Goal: Use online tool/utility: Utilize a website feature to perform a specific function

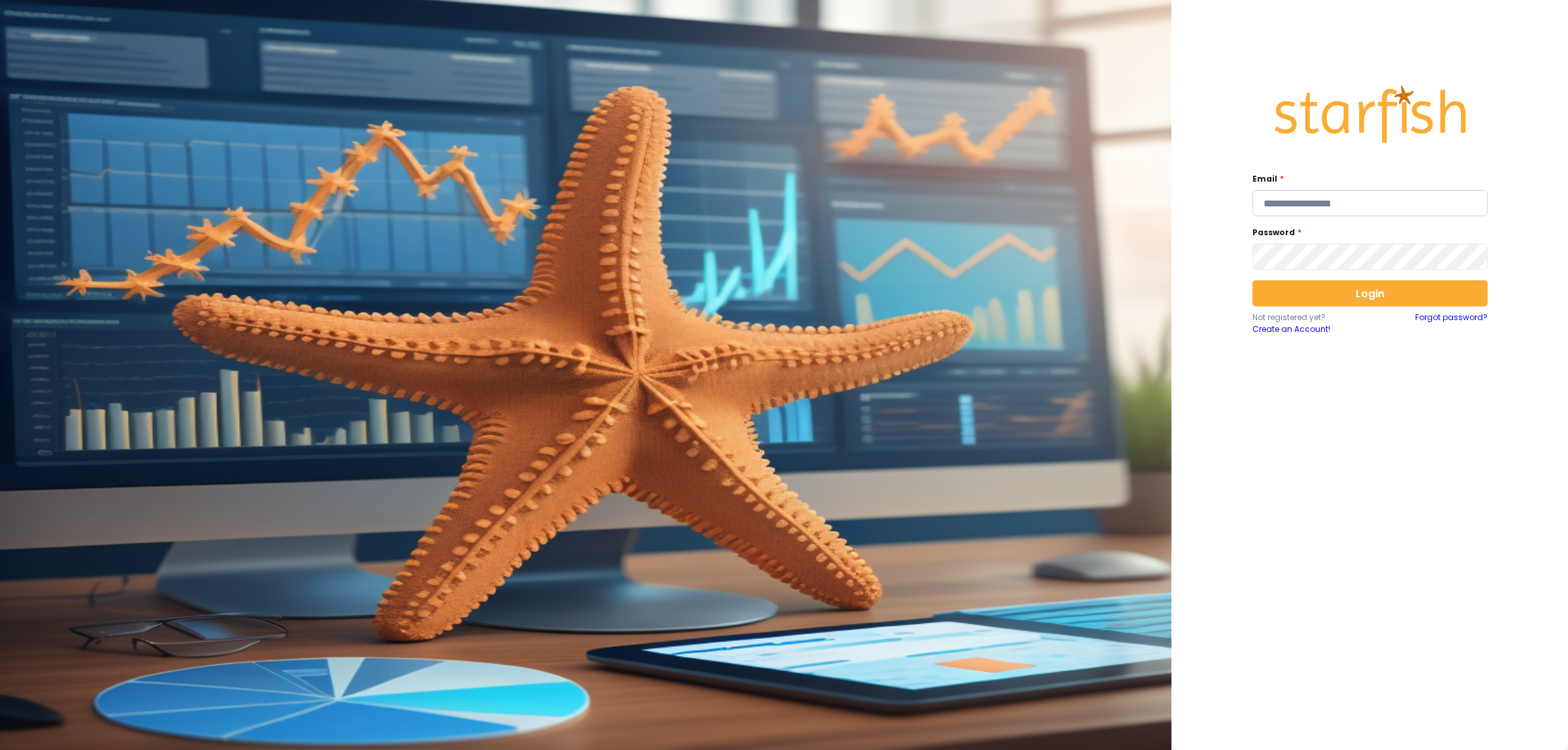
click at [1334, 210] on input "email" at bounding box center [1370, 203] width 235 height 26
type input "**********"
click at [1350, 284] on button "Login" at bounding box center [1370, 293] width 235 height 26
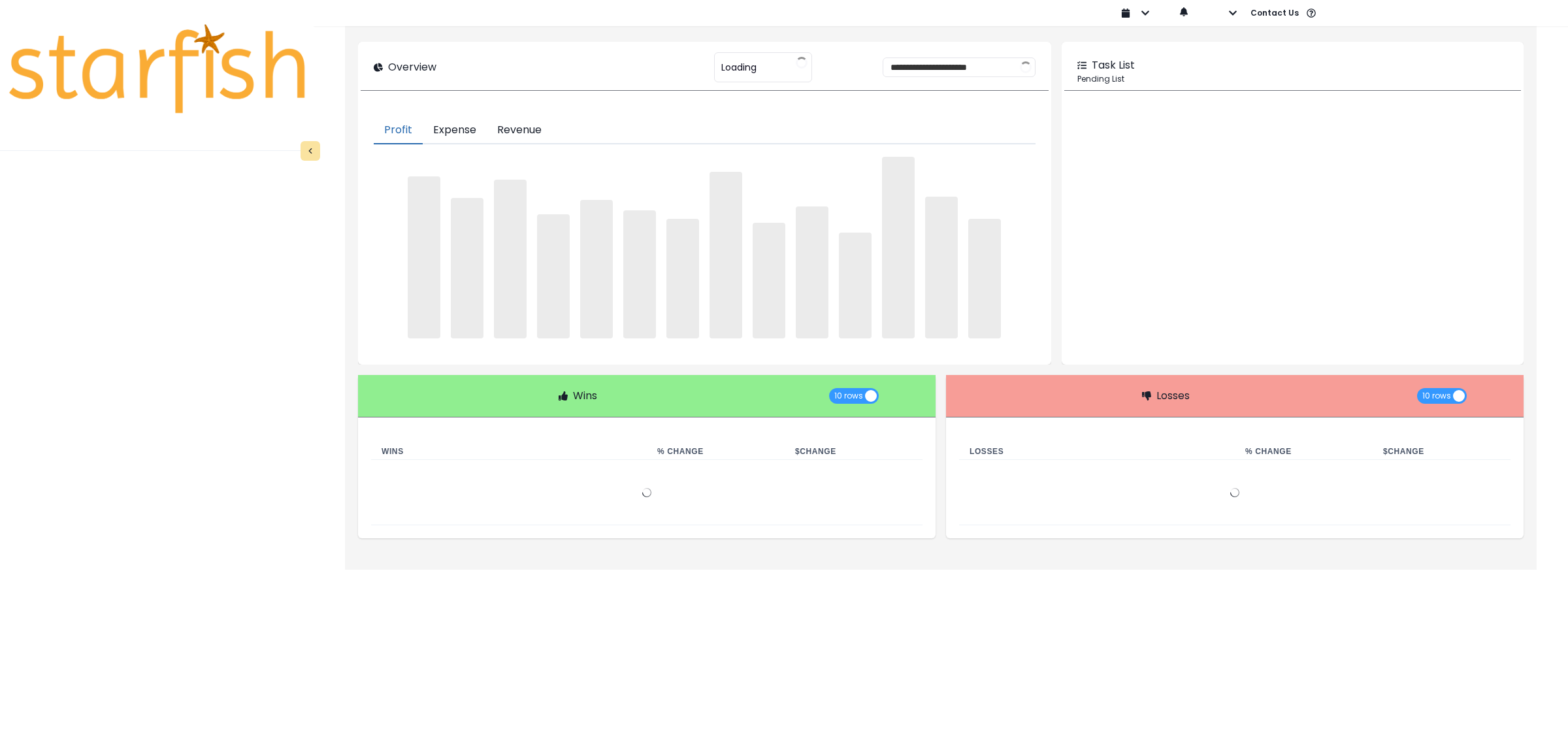
type input "********"
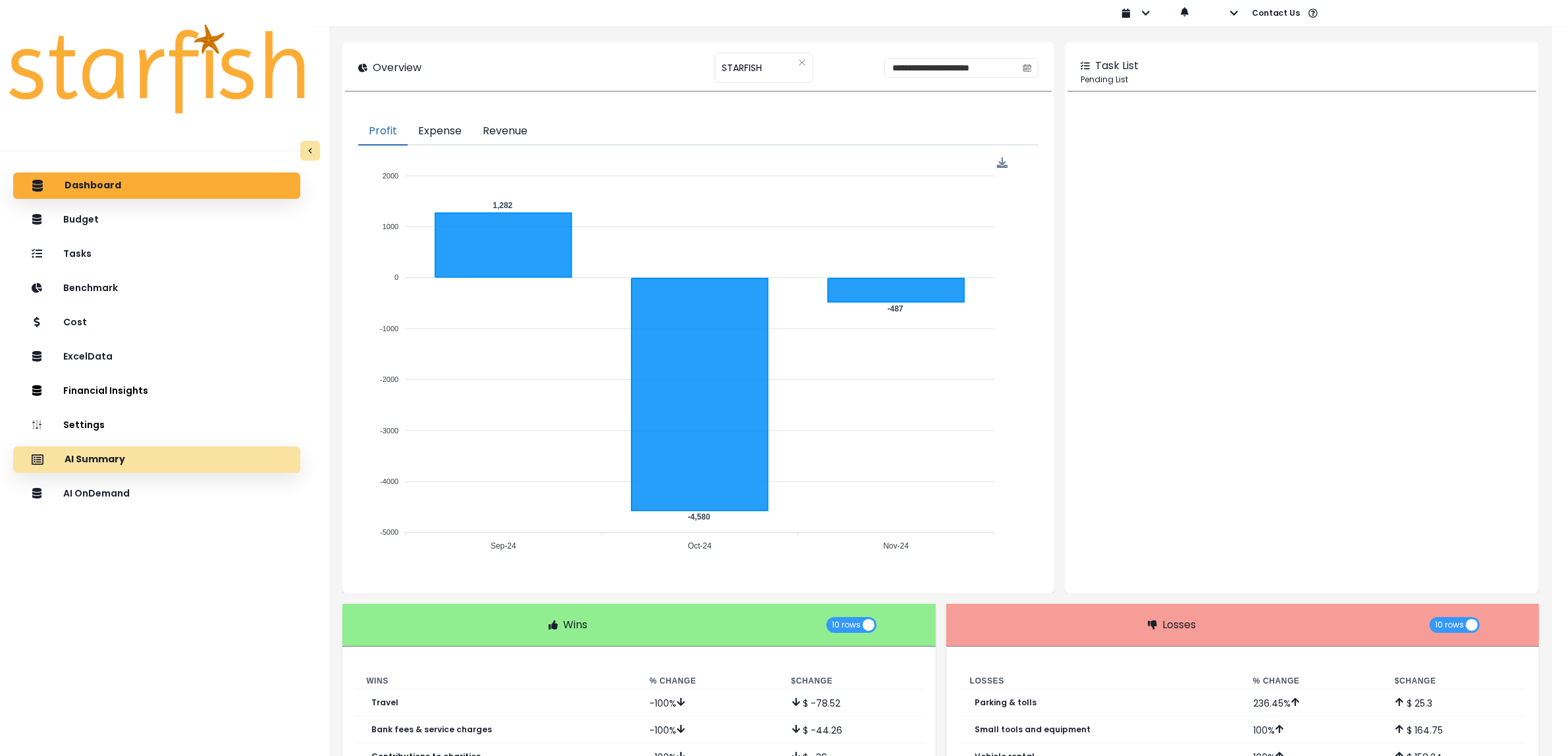
click at [123, 465] on div "AI Summary" at bounding box center [156, 460] width 266 height 28
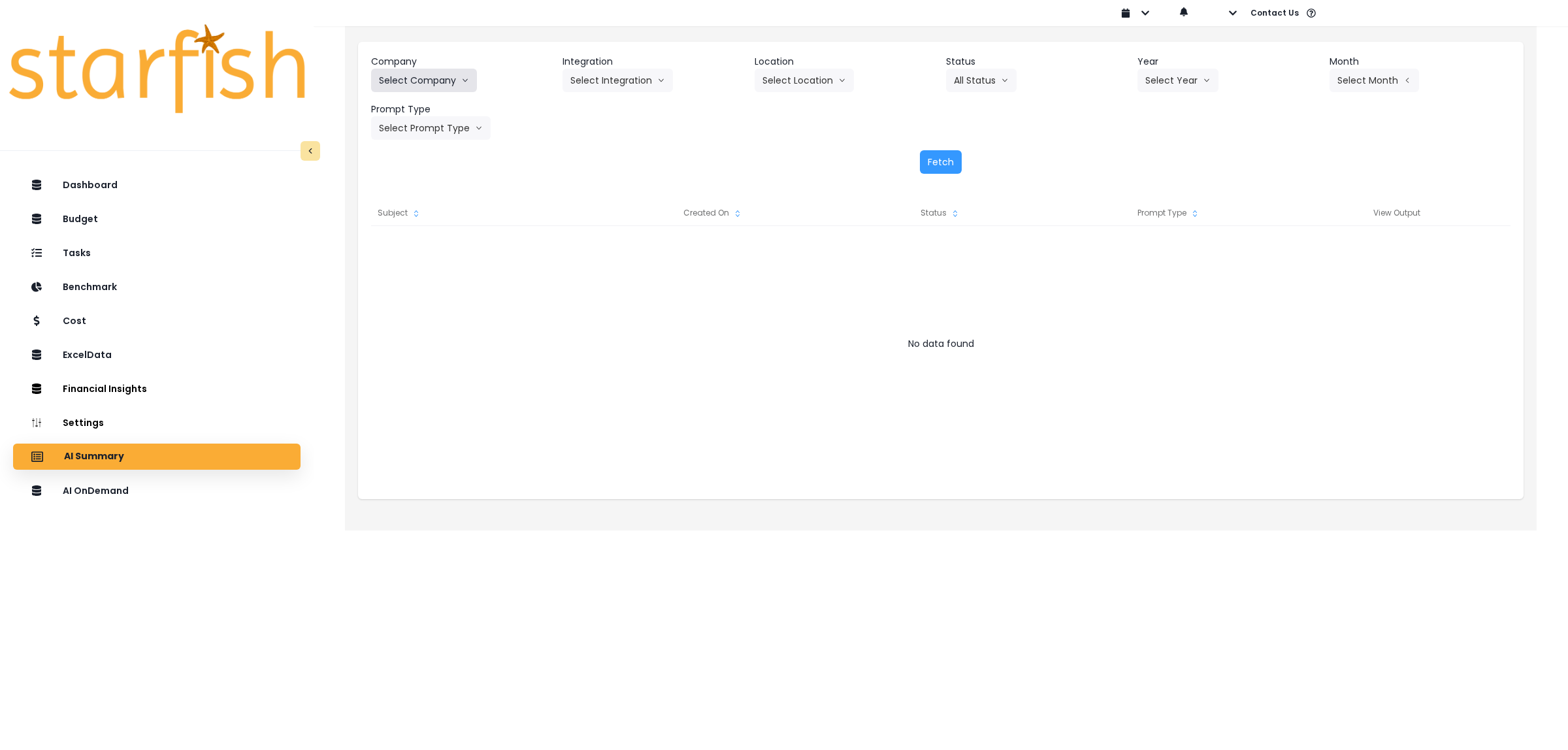
click at [454, 79] on button "Select Company" at bounding box center [424, 79] width 106 height 23
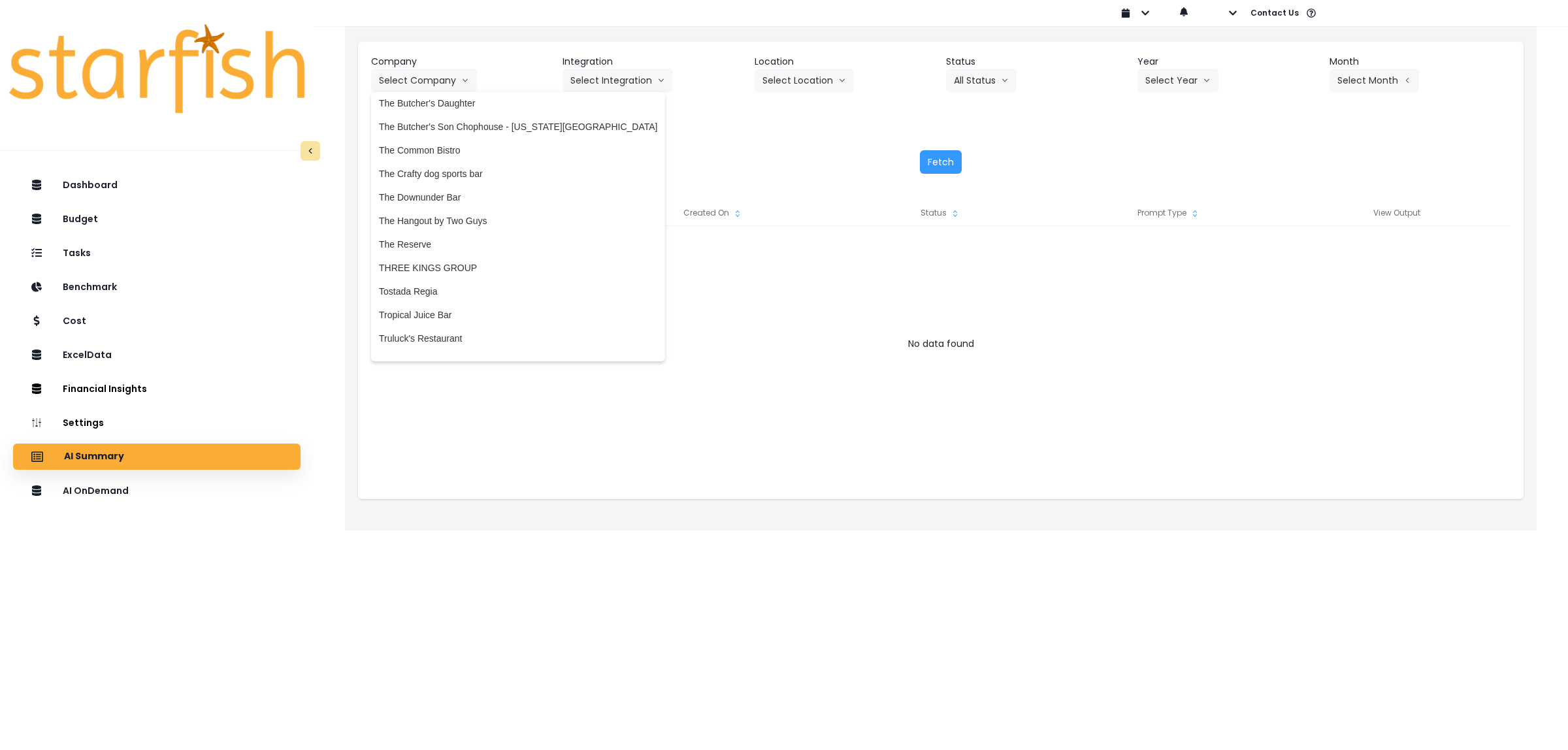
scroll to position [3100, 0]
click at [468, 250] on span "Truluck's Restaurant" at bounding box center [518, 254] width 279 height 13
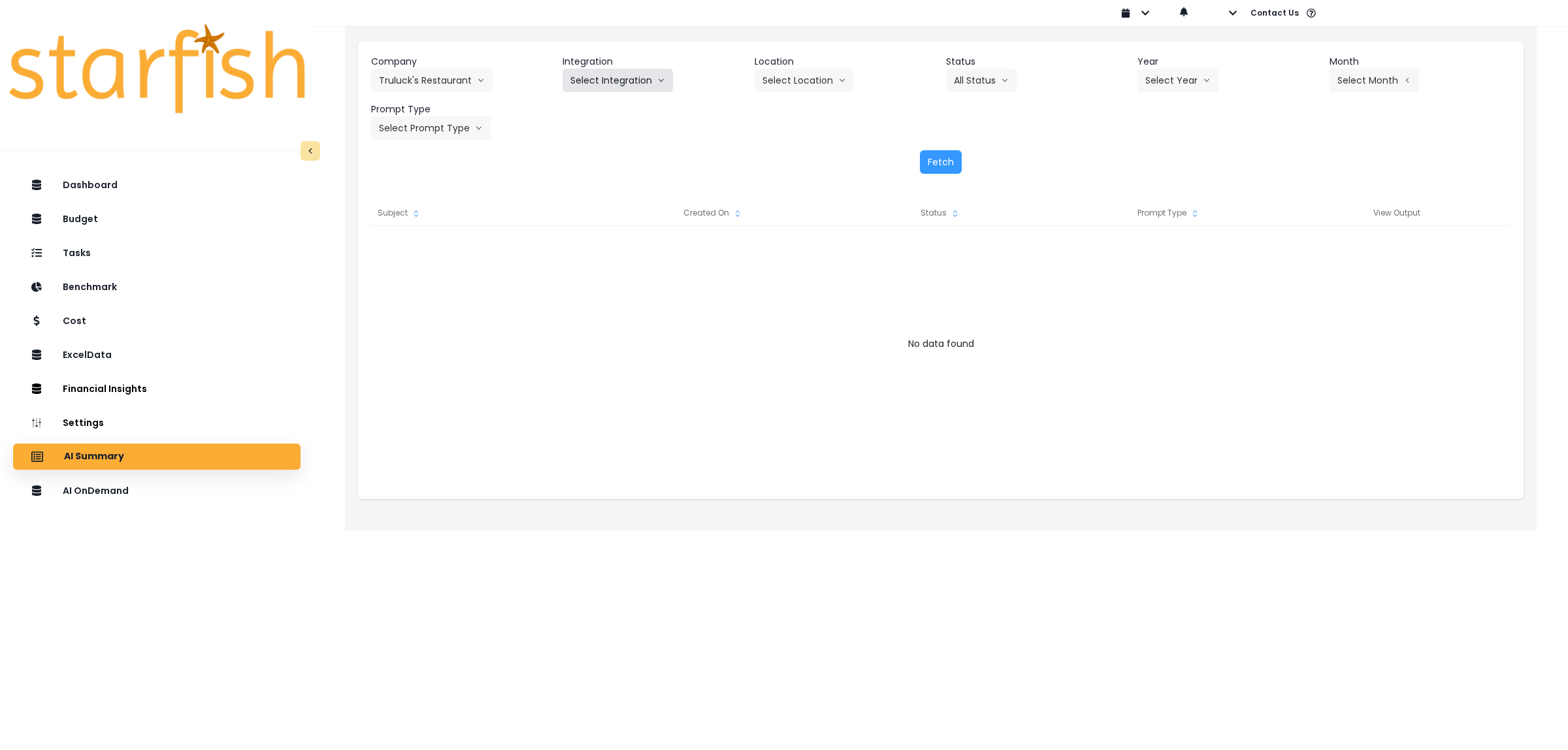
click at [601, 83] on button "Select Integration" at bounding box center [617, 79] width 110 height 23
click at [586, 110] on span "R365" at bounding box center [580, 108] width 22 height 13
click at [782, 79] on button "Select Location" at bounding box center [804, 79] width 100 height 23
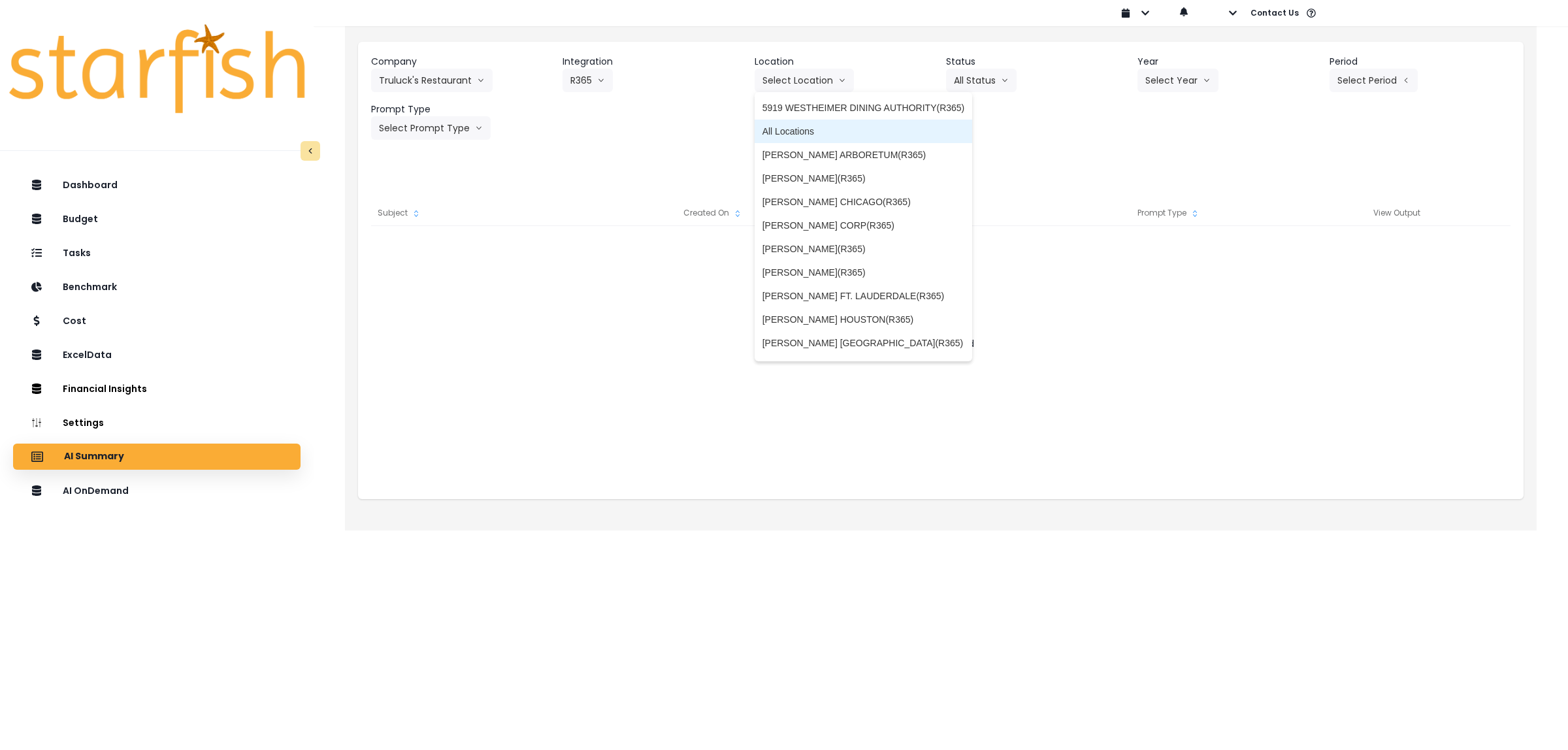
click at [776, 129] on span "All Locations" at bounding box center [863, 131] width 202 height 13
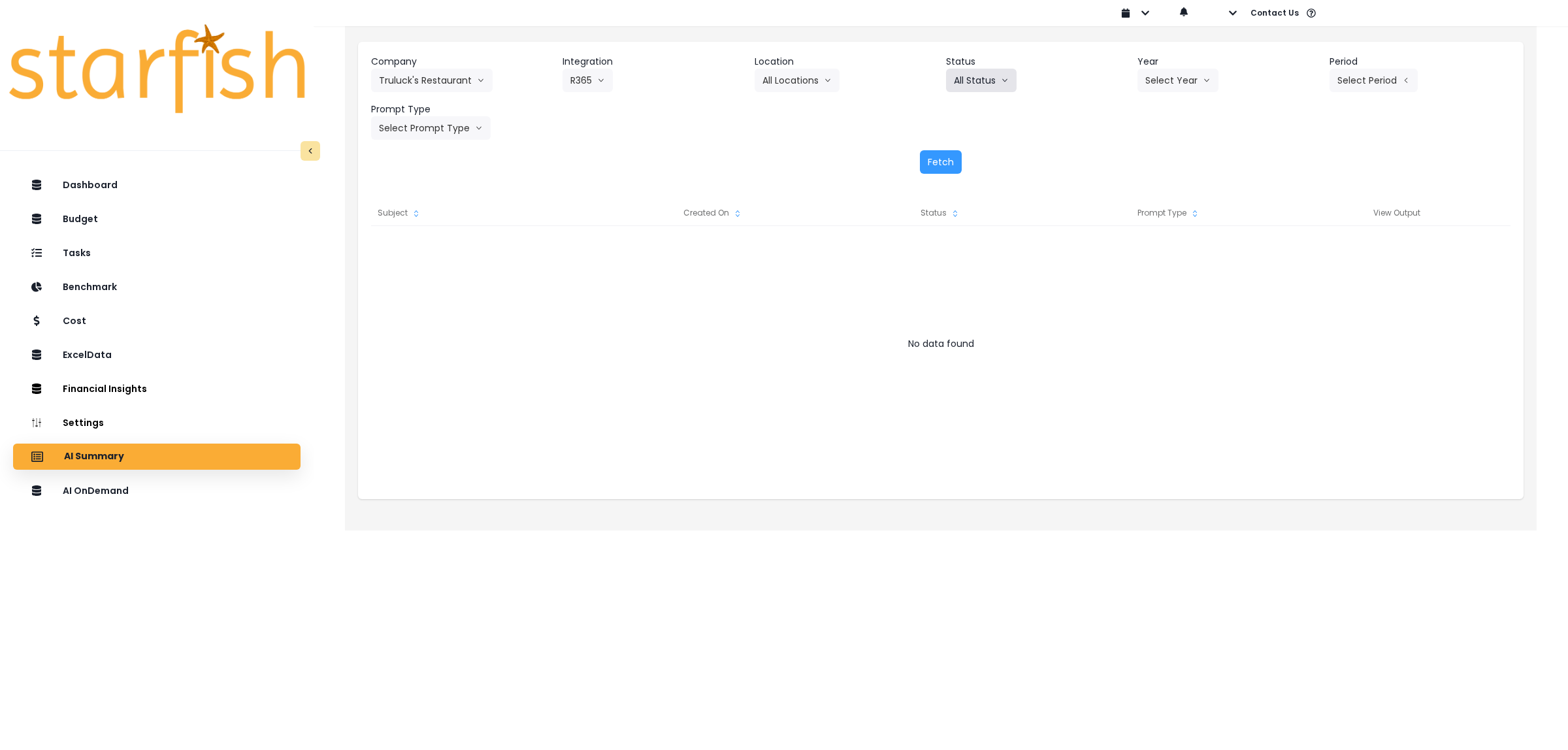
click at [960, 76] on button "All Status" at bounding box center [981, 79] width 71 height 23
drag, startPoint x: 990, startPoint y: 103, endPoint x: 1170, endPoint y: 106, distance: 180.0
click at [991, 102] on span "All Status" at bounding box center [977, 108] width 47 height 13
click at [1173, 82] on button "Select Year" at bounding box center [1177, 79] width 81 height 23
click at [1162, 150] on span "2025" at bounding box center [1155, 155] width 20 height 13
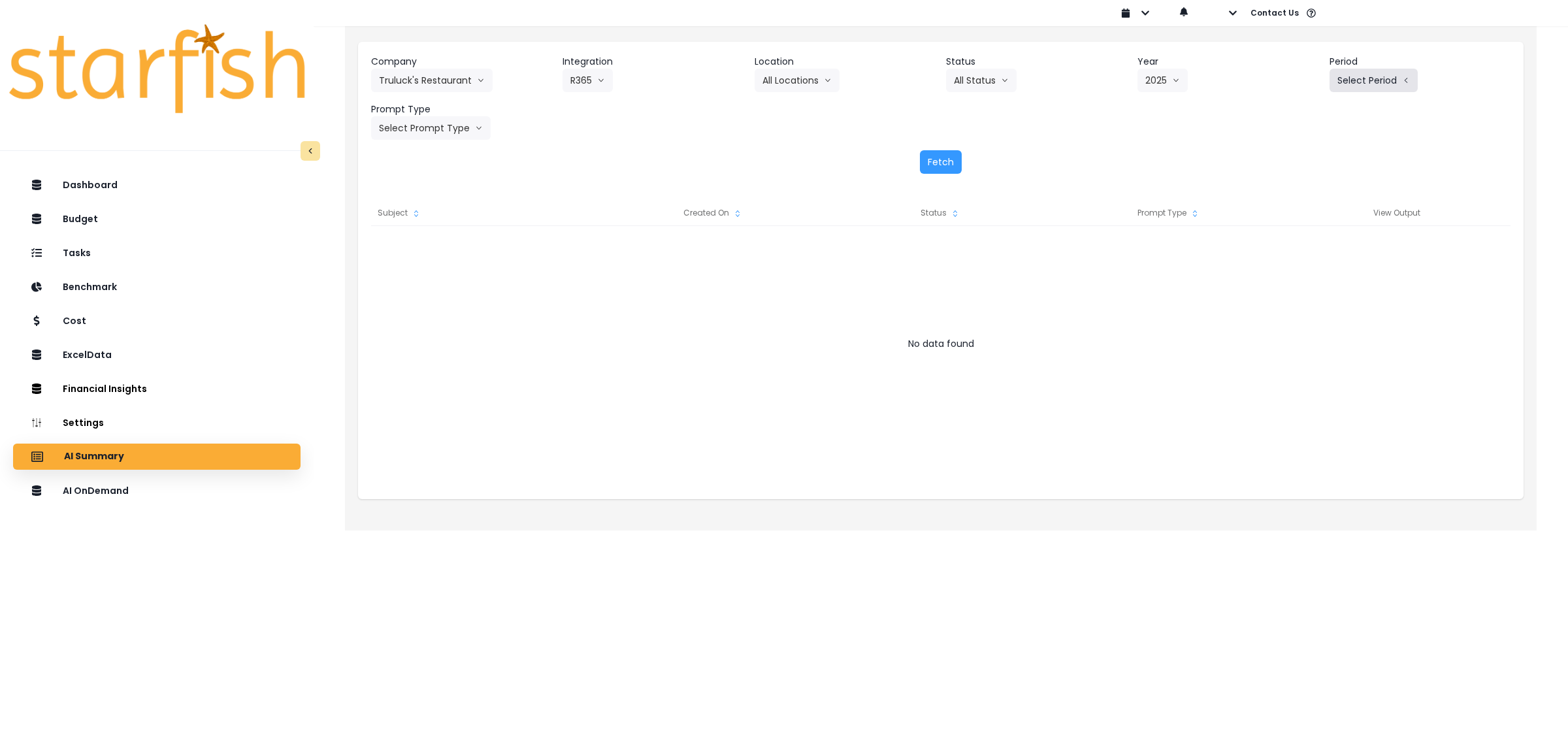
click at [1376, 83] on button "Select Period" at bounding box center [1374, 79] width 88 height 23
click at [1305, 275] on span "P9" at bounding box center [1313, 272] width 16 height 13
click at [1347, 83] on button "P9" at bounding box center [1350, 79] width 40 height 23
click at [1305, 243] on span "P8" at bounding box center [1313, 249] width 16 height 13
click at [441, 132] on button "Select Prompt Type" at bounding box center [430, 128] width 120 height 23
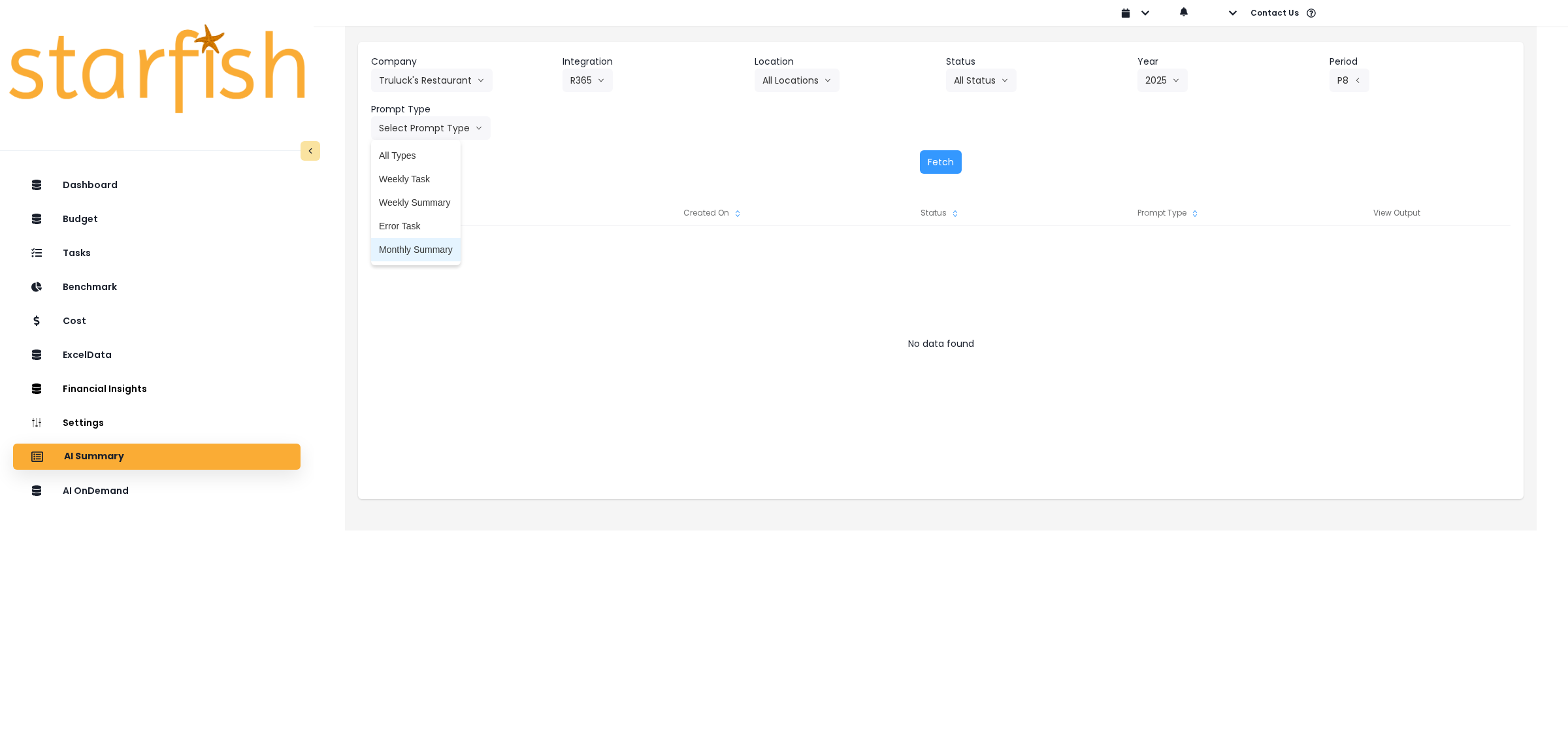
click at [441, 250] on span "Monthly Summary" at bounding box center [416, 250] width 74 height 13
click at [935, 157] on button "Fetch" at bounding box center [941, 161] width 42 height 23
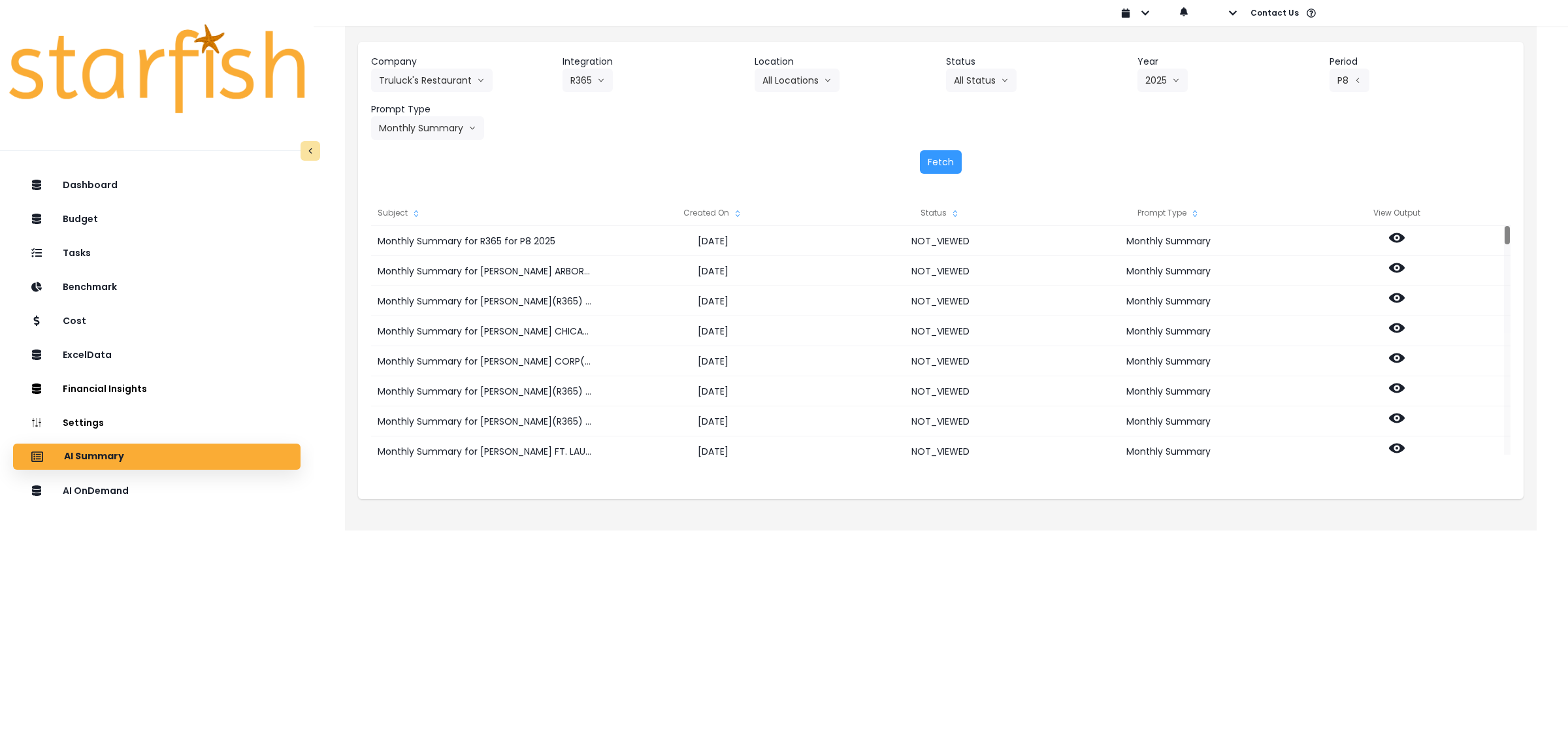
click at [560, 512] on html "Dashboard Budget Tasks Benchmark Cost ExcelData Financial Insights Location Ana…" at bounding box center [784, 256] width 1568 height 512
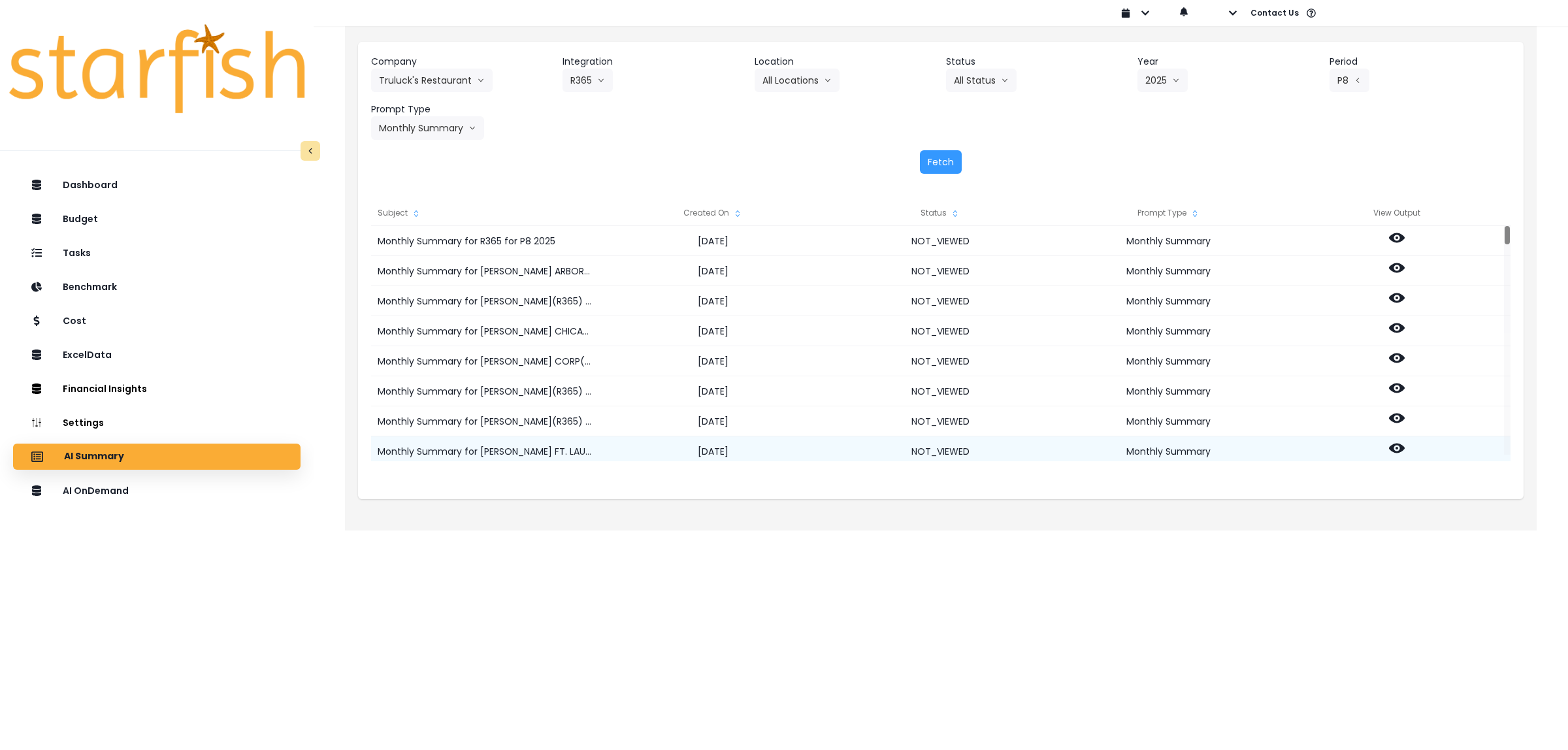
click at [1398, 448] on icon at bounding box center [1397, 448] width 16 height 16
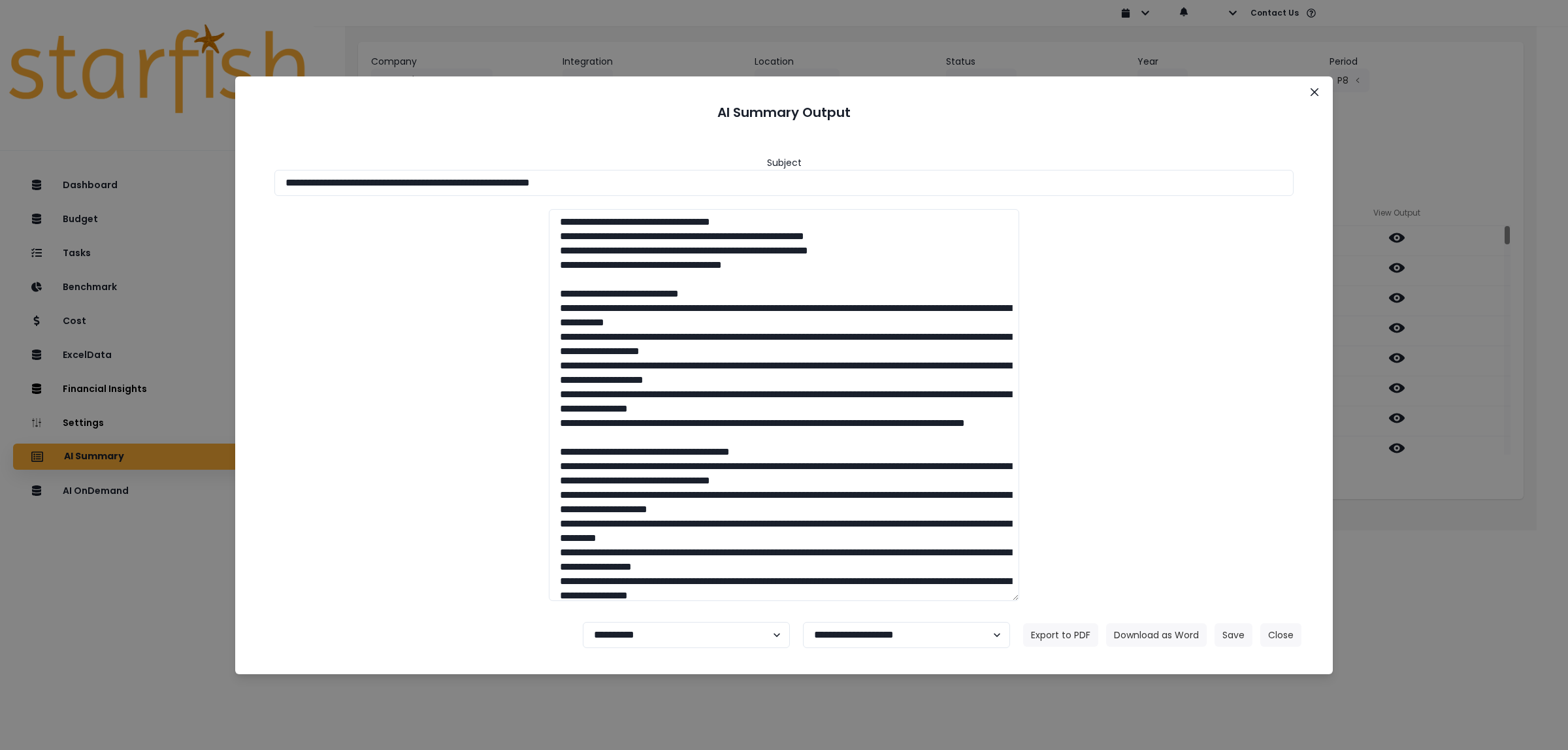
drag, startPoint x: 657, startPoint y: 184, endPoint x: 167, endPoint y: 185, distance: 490.0
click at [169, 185] on div "**********" at bounding box center [784, 375] width 1568 height 750
click at [1158, 629] on button "Download as Word" at bounding box center [1155, 634] width 100 height 23
